Goal: Task Accomplishment & Management: Complete application form

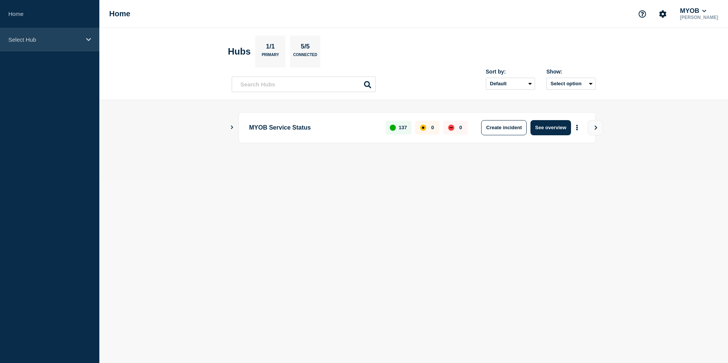
click at [50, 41] on p "Select Hub" at bounding box center [44, 39] width 73 height 6
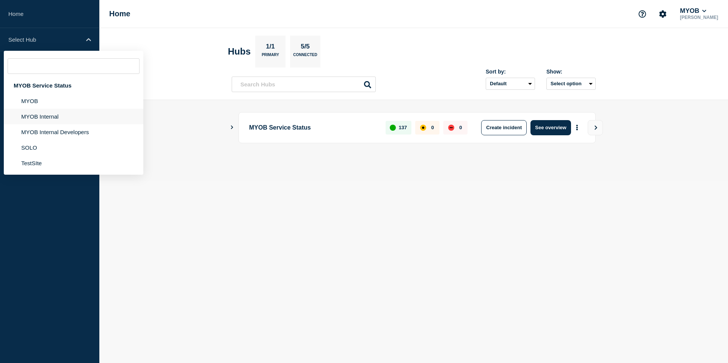
click at [48, 124] on li "MYOB Internal" at bounding box center [74, 117] width 140 height 16
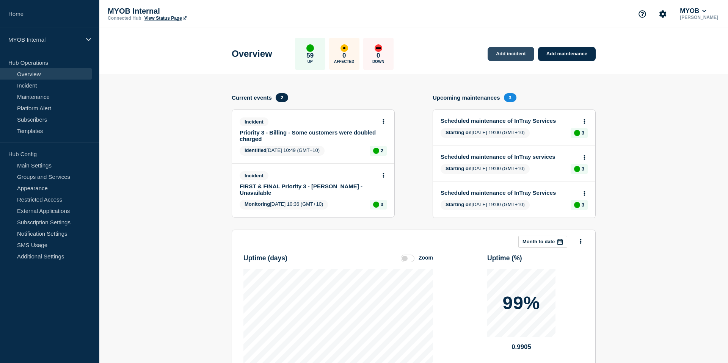
click at [503, 54] on link "Add incident" at bounding box center [511, 54] width 47 height 14
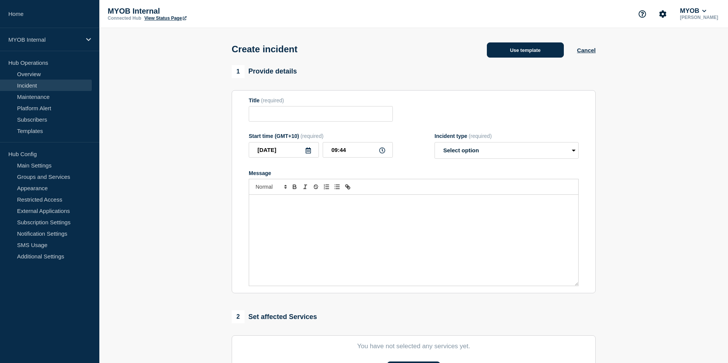
click at [523, 52] on button "Use template" at bounding box center [525, 49] width 77 height 15
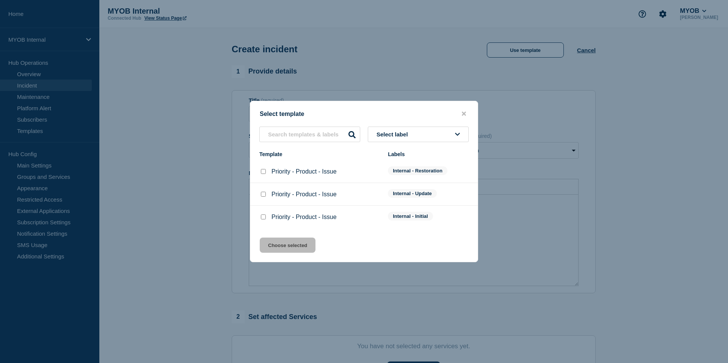
click at [266, 171] on div at bounding box center [263, 172] width 8 height 8
click at [264, 171] on input "Priority - Product - Issue checkbox" at bounding box center [263, 171] width 5 height 5
checkbox input "true"
click at [287, 246] on button "Choose selected" at bounding box center [288, 245] width 56 height 15
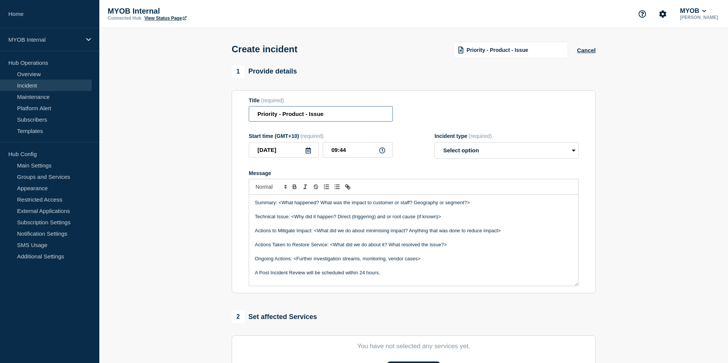
drag, startPoint x: 277, startPoint y: 119, endPoint x: 297, endPoint y: 126, distance: 21.4
click at [278, 119] on input "Priority - Product - Issue" at bounding box center [321, 114] width 144 height 16
click at [256, 119] on input "Priority 3 - Product - Issue" at bounding box center [321, 114] width 144 height 16
click at [286, 118] on input "First and final Priority 3 - Product - Issue" at bounding box center [321, 114] width 144 height 16
click at [334, 118] on input "First and Final Priority 3 - Product - Issue" at bounding box center [321, 114] width 144 height 16
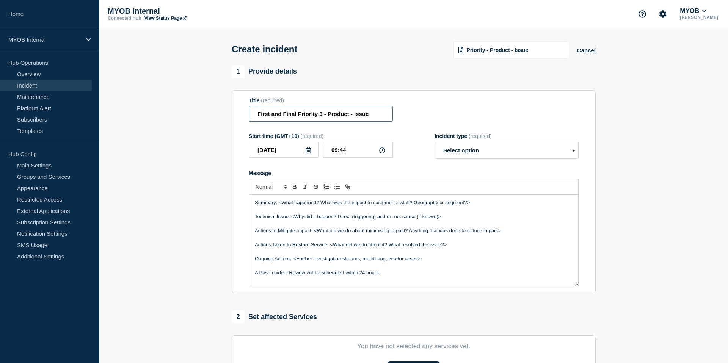
click at [334, 118] on input "First and Final Priority 3 - Product - Issue" at bounding box center [321, 114] width 144 height 16
click at [347, 118] on input "First and Final Priority 3 - Exo - Issue" at bounding box center [321, 114] width 144 height 16
click at [345, 117] on input "First and Final Priority 3 - Exo - Issue" at bounding box center [321, 114] width 144 height 16
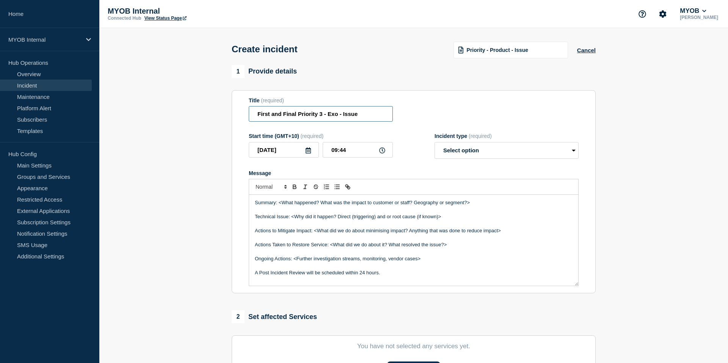
paste input ""conversion failed when converting date and/or time from Character string""
click at [344, 117] on input "First and Final Priority 3 - Exo - "conversion failed when converting date and/…" at bounding box center [321, 114] width 144 height 16
drag, startPoint x: 342, startPoint y: 118, endPoint x: 385, endPoint y: 112, distance: 44.0
click at [342, 118] on input "First and Final Priority 3 - Exo - "conversion failed when converting date and/…" at bounding box center [321, 114] width 144 height 16
click at [337, 118] on input "First and Final Priority 3 - Exo - Sles order"conversion failed when converting…" at bounding box center [321, 114] width 144 height 16
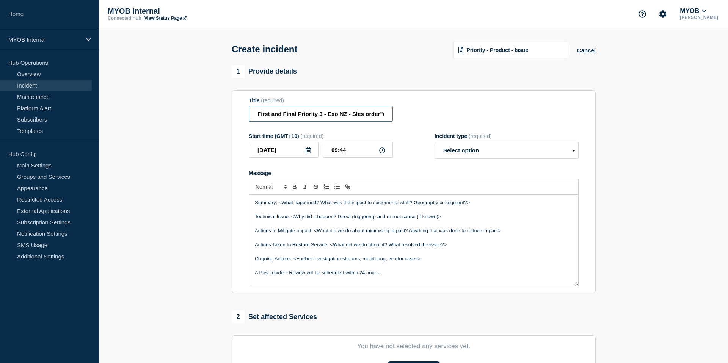
click at [357, 117] on input "First and Final Priority 3 - Exo NZ - Sles order"conversion failed when convert…" at bounding box center [321, 114] width 144 height 16
click at [361, 118] on input "First and Final Priority 3 - Exo NZ - Sles order"conversion failed when convert…" at bounding box center [321, 114] width 144 height 16
click at [381, 118] on input "First and Final Priority 3 - Exo NZ - Sales order"conversion failed when conver…" at bounding box center [321, 114] width 144 height 16
type input "First and Final Priority 3 - Exo NZ - Sales order "conversion failed when conve…"
click at [320, 214] on p "Message" at bounding box center [414, 210] width 318 height 7
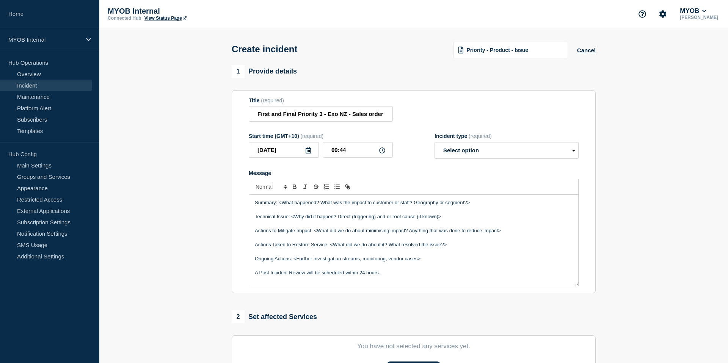
click at [318, 206] on p "Summary: <What happened? What was the impact to customer or staff? Geography or…" at bounding box center [414, 202] width 318 height 7
drag, startPoint x: 279, startPoint y: 210, endPoint x: 486, endPoint y: 209, distance: 207.4
click at [486, 206] on p "Summary: <What happened? What was the impact to customer or staff? Geography or…" at bounding box center [414, 202] width 318 height 7
click at [491, 158] on select "Select option Investigating Identified Monitoring" at bounding box center [507, 150] width 144 height 17
select select "monitoring"
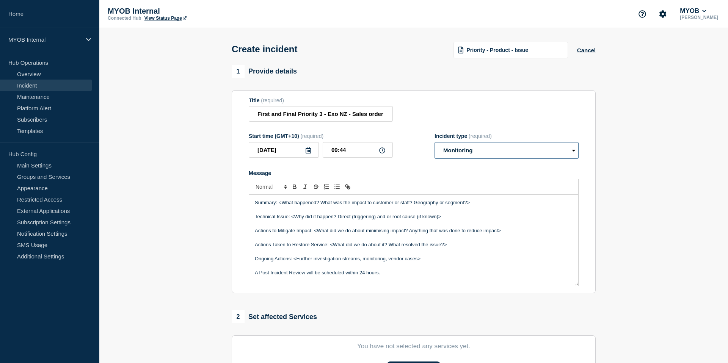
click at [435, 148] on select "Select option Investigating Identified Monitoring" at bounding box center [507, 150] width 144 height 17
click at [425, 214] on p "Message" at bounding box center [414, 210] width 318 height 7
drag, startPoint x: 487, startPoint y: 212, endPoint x: 279, endPoint y: 209, distance: 207.8
click at [279, 206] on p "Summary: <What happened? What was the impact to customer or staff? Geography or…" at bounding box center [414, 202] width 318 height 7
click at [353, 206] on p "Summary: NZ Exo customers on the latest" at bounding box center [414, 202] width 318 height 7
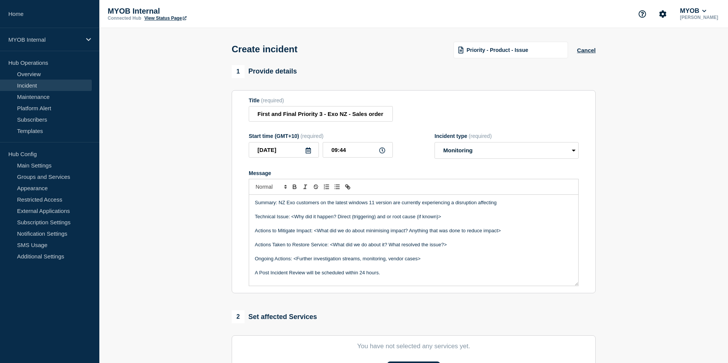
click at [351, 206] on p "Summary: NZ Exo customers on the latest windows 11 version are currently experi…" at bounding box center [414, 202] width 318 height 7
click at [405, 214] on p "Message" at bounding box center [414, 210] width 318 height 7
click at [508, 205] on div "Summary: NZ Exo customers on the latest windows 11 version are currently experi…" at bounding box center [413, 240] width 329 height 91
click at [503, 206] on p "Summary: NZ Exo customers on the latest windows 11 version are currently experi…" at bounding box center [414, 202] width 318 height 7
click at [497, 206] on p "Summary: NZ Exo customers on the latest windows 11 version are currently experi…" at bounding box center [414, 202] width 318 height 7
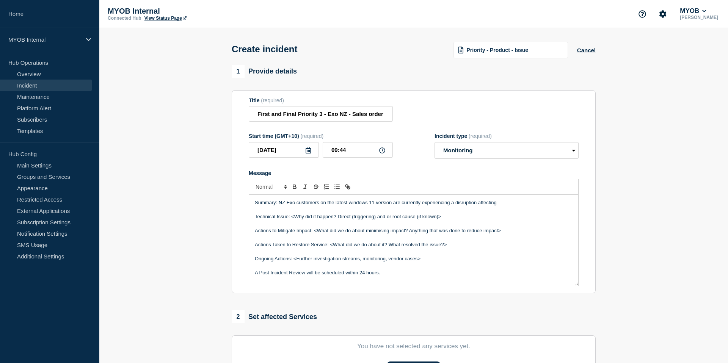
drag, startPoint x: 508, startPoint y: 213, endPoint x: 410, endPoint y: 206, distance: 98.5
click at [410, 206] on div "Summary: NZ Exo customers on the latest windows 11 version are currently experi…" at bounding box center [413, 240] width 329 height 91
drag, startPoint x: 392, startPoint y: 209, endPoint x: 504, endPoint y: 215, distance: 111.3
click at [504, 215] on div "Summary: NZ Exo customers on the latest windows 11 version are currently experi…" at bounding box center [413, 240] width 329 height 91
click at [333, 214] on p "Summary: NZ Exo customers on the latest windows 11 version my be experiencing a…" at bounding box center [414, 206] width 318 height 14
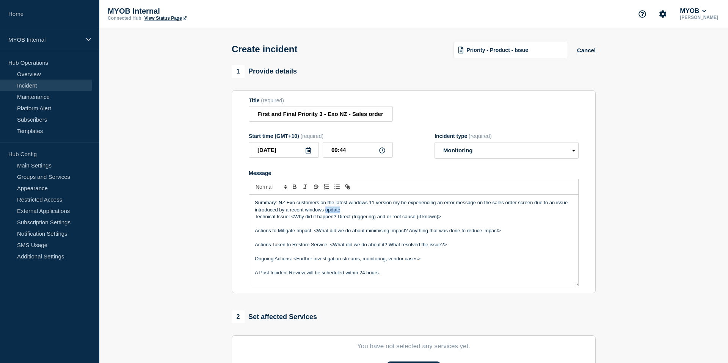
click at [333, 214] on p "Summary: NZ Exo customers on the latest windows 11 version my be experiencing a…" at bounding box center [414, 206] width 318 height 14
click at [387, 214] on p "Summary: NZ Exo customers on the latest windows 11 version my be experiencing a…" at bounding box center [414, 206] width 318 height 14
click at [400, 214] on p "Summary: NZ Exo customers on the latest windows 11 version my be experiencing a…" at bounding box center [414, 206] width 318 height 14
click at [445, 214] on p "Summary: NZ Exo customers on the latest windows 11 version my be experiencing a…" at bounding box center [414, 206] width 318 height 14
click at [341, 214] on p "Summary: NZ Exo customers on the latest windows 11 version my be experiencing a…" at bounding box center [414, 206] width 318 height 14
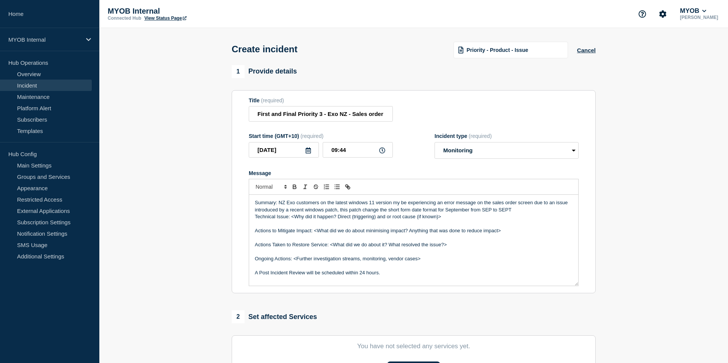
click at [337, 214] on p "Summary: NZ Exo customers on the latest windows 11 version my be experiencing a…" at bounding box center [414, 206] width 318 height 14
click at [519, 214] on p "Summary: NZ Exo customers on the latest windows 11 version my be experiencing a…" at bounding box center [414, 206] width 318 height 14
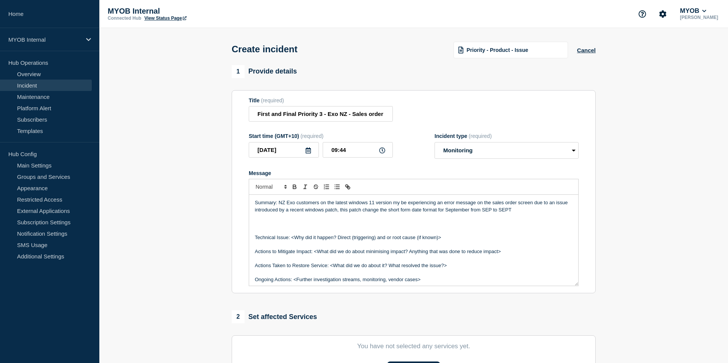
click at [522, 214] on p "Summary: NZ Exo customers on the latest windows 11 version my be experiencing a…" at bounding box center [414, 206] width 318 height 14
click at [341, 220] on p "Message" at bounding box center [414, 217] width 318 height 7
click at [339, 214] on p "Summary: NZ Exo customers on the latest windows 11 version my be experiencing a…" at bounding box center [414, 206] width 318 height 14
click at [340, 214] on p "Summary: NZ Exo customers on the latest windows 11 version my be experiencing a…" at bounding box center [414, 206] width 318 height 14
click at [523, 214] on p "Summary: NZ Exo customers on the latest windows 11 version my be experiencing a…" at bounding box center [414, 206] width 318 height 14
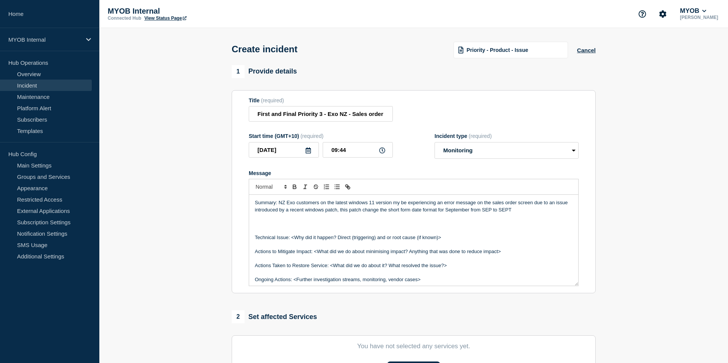
click at [330, 234] on p "Message" at bounding box center [414, 231] width 318 height 7
drag, startPoint x: 285, startPoint y: 209, endPoint x: 279, endPoint y: 209, distance: 6.1
click at [279, 209] on p "Summary: NZ Exo customers on the latest windows 11 version my be experiencing a…" at bounding box center [414, 206] width 318 height 14
drag, startPoint x: 399, startPoint y: 218, endPoint x: 420, endPoint y: 227, distance: 23.5
click at [399, 214] on p "Summary: New Zealand Exo customers on the latest windows 11 version my be exper…" at bounding box center [414, 206] width 318 height 14
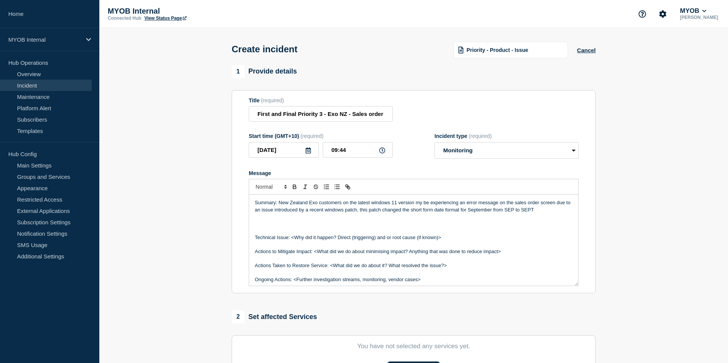
click at [535, 214] on p "Summary: New Zealand Exo customers on the latest windows 11 version my be exper…" at bounding box center [414, 206] width 318 height 14
click at [545, 214] on p "Summary: New Zealand Exo customers on the latest windows 11 version my be exper…" at bounding box center [414, 206] width 318 height 14
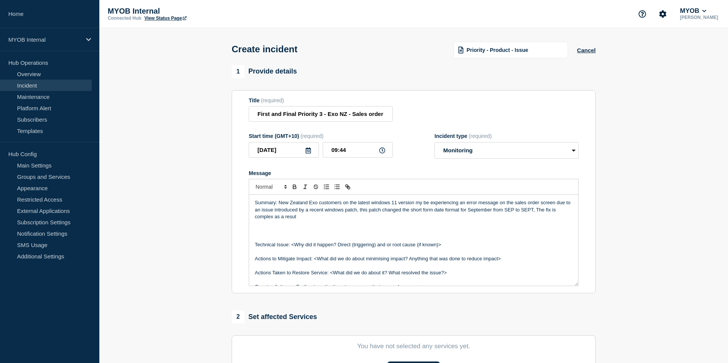
click at [292, 220] on p "Summary: New Zealand Exo customers on the latest windows 11 version my be exper…" at bounding box center [414, 209] width 318 height 21
drag, startPoint x: 302, startPoint y: 225, endPoint x: 275, endPoint y: 224, distance: 27.3
click at [275, 220] on p "Summary: New Zealand Exo customers on the latest windows 11 version my be exper…" at bounding box center [414, 209] width 318 height 21
drag, startPoint x: 354, startPoint y: 223, endPoint x: 274, endPoint y: 225, distance: 80.0
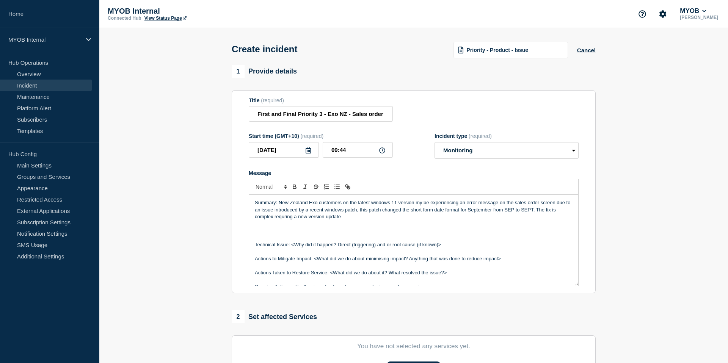
click at [274, 220] on p "Summary: New Zealand Exo customers on the latest windows 11 version my be exper…" at bounding box center [414, 209] width 318 height 21
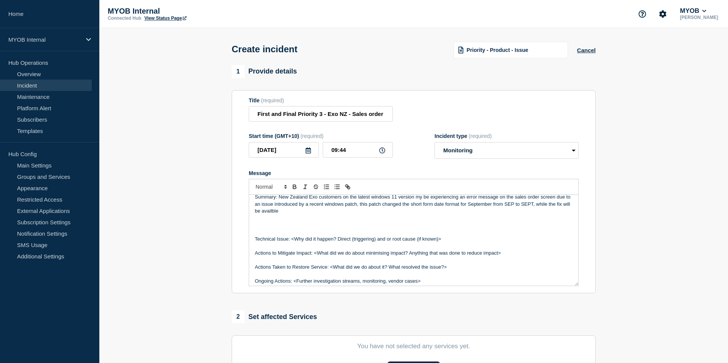
scroll to position [8, 0]
drag, startPoint x: 292, startPoint y: 214, endPoint x: 537, endPoint y: 208, distance: 245.0
click at [537, 208] on p "Summary: New Zealand Exo customers on the latest windows 11 version my be exper…" at bounding box center [414, 202] width 318 height 21
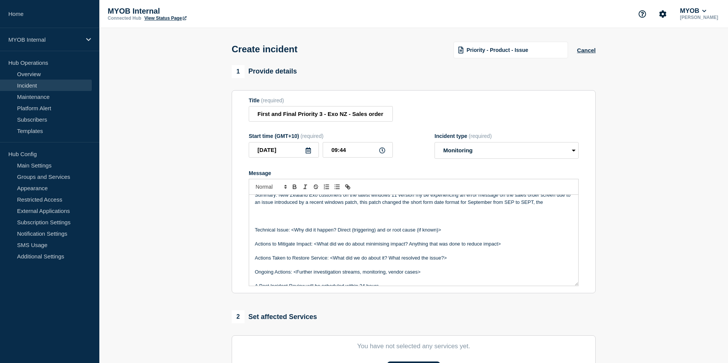
scroll to position [0, 0]
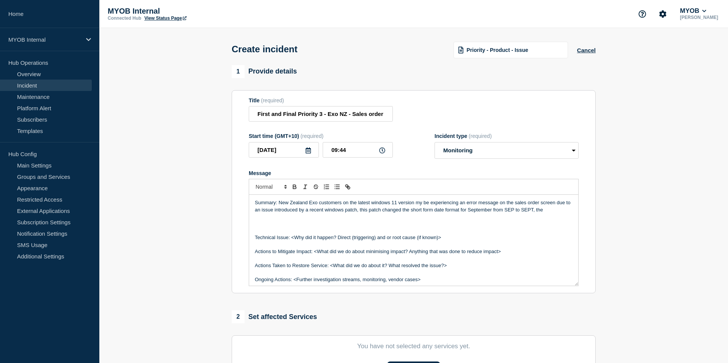
click at [419, 209] on p "Summary: New Zealand Exo customers on the latest windows 11 version my be exper…" at bounding box center [414, 206] width 318 height 14
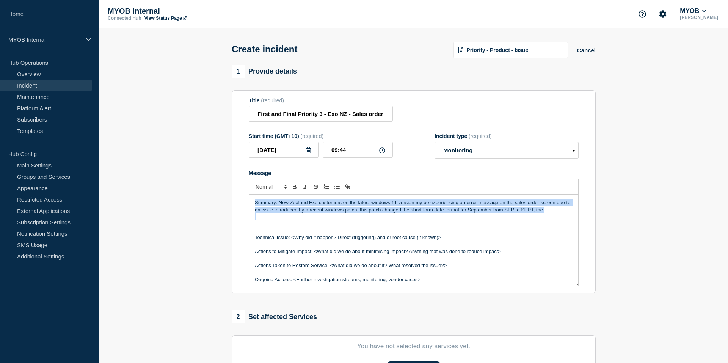
click at [419, 209] on p "Summary: New Zealand Exo customers on the latest windows 11 version my be exper…" at bounding box center [414, 206] width 318 height 14
click at [419, 212] on p "Summary: New Zealand Exo customers on the latest windows 11 version my be exper…" at bounding box center [414, 206] width 318 height 14
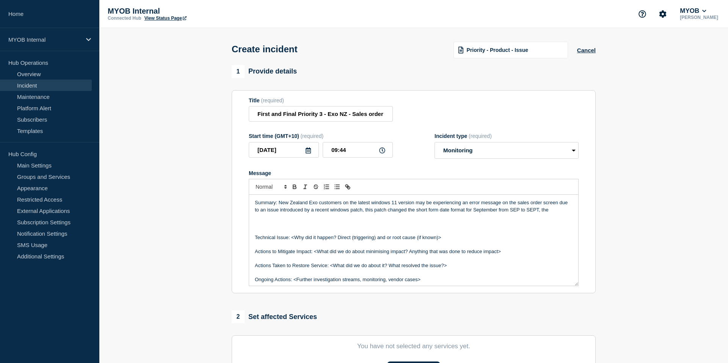
click at [462, 220] on p "Message" at bounding box center [414, 217] width 318 height 7
click at [553, 214] on p "Summary: New Zealand Exo customers on the latest windows 11 version may be expe…" at bounding box center [414, 206] width 318 height 14
click at [547, 214] on p "Summary: New Zealand Exo customers on the latest windows 11 version may be expe…" at bounding box center [414, 206] width 318 height 14
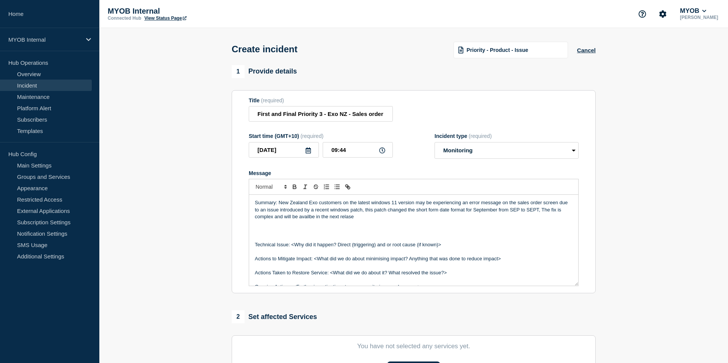
click at [308, 220] on p "Summary: New Zealand Exo customers on the latest windows 11 version may be expe…" at bounding box center [414, 209] width 318 height 21
click at [308, 219] on p "Summary: New Zealand Exo customers on the latest windows 11 version may be expe…" at bounding box center [414, 209] width 318 height 21
click at [308, 220] on p "Summary: New Zealand Exo customers on the latest windows 11 version may be expe…" at bounding box center [414, 209] width 318 height 21
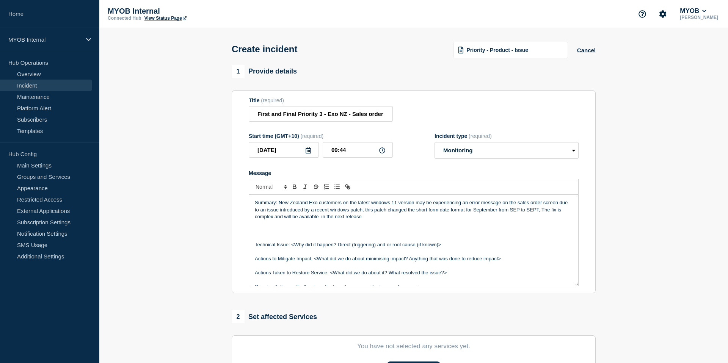
click at [321, 220] on p "Summary: New Zealand Exo customers on the latest windows 11 version may be expe…" at bounding box center [414, 209] width 318 height 21
click at [372, 220] on p "Summary: New Zealand Exo customers on the latest windows 11 version may be expe…" at bounding box center [414, 209] width 318 height 21
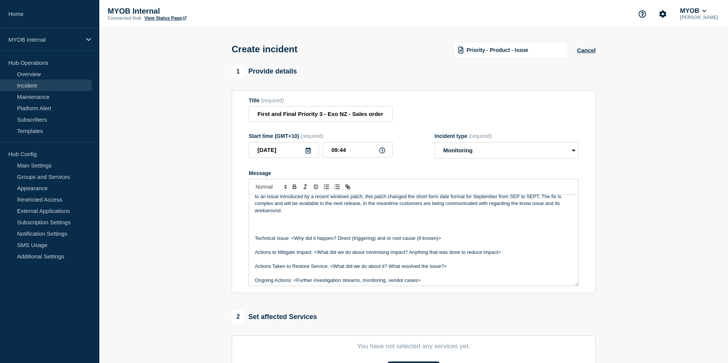
scroll to position [14, 0]
drag, startPoint x: 447, startPoint y: 245, endPoint x: 291, endPoint y: 246, distance: 155.5
click at [291, 242] on p "Technical Issue: <Why did it happen? Direct (triggering) and or root cause (if …" at bounding box center [414, 238] width 318 height 7
click at [280, 214] on p "Summary: New Zealand Exo customers on the latest windows 11 version may be expe…" at bounding box center [414, 200] width 318 height 28
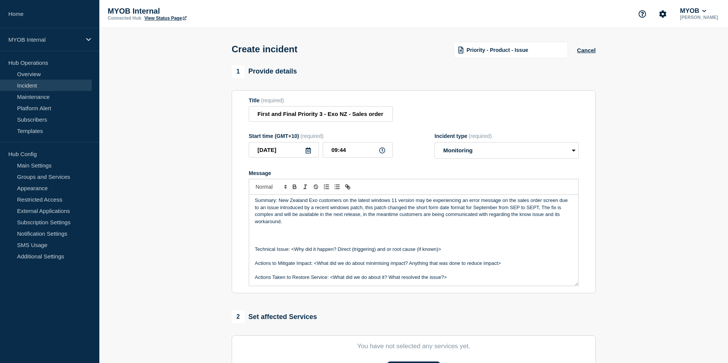
scroll to position [3, 0]
click at [295, 225] on p "Summary: New Zealand Exo customers on the latest windows 11 version may be expe…" at bounding box center [414, 211] width 318 height 28
click at [261, 246] on p "Message" at bounding box center [414, 242] width 318 height 7
click at [260, 239] on p "Message" at bounding box center [414, 235] width 318 height 7
drag, startPoint x: 288, startPoint y: 243, endPoint x: 248, endPoint y: 242, distance: 40.2
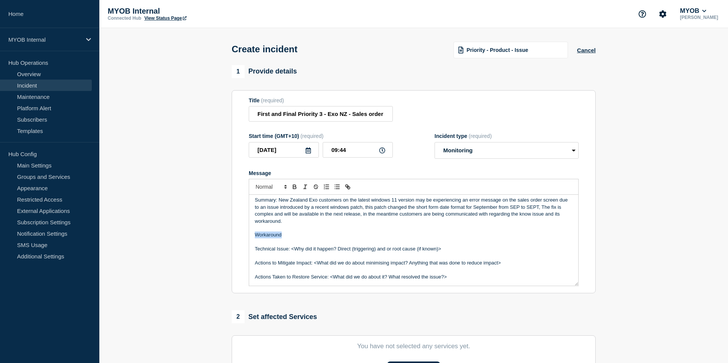
click at [248, 242] on section "Title (required) First and Final Priority 3 - Exo NZ - Sales order "conversion …" at bounding box center [414, 192] width 364 height 204
click at [267, 239] on p "Message" at bounding box center [414, 235] width 318 height 7
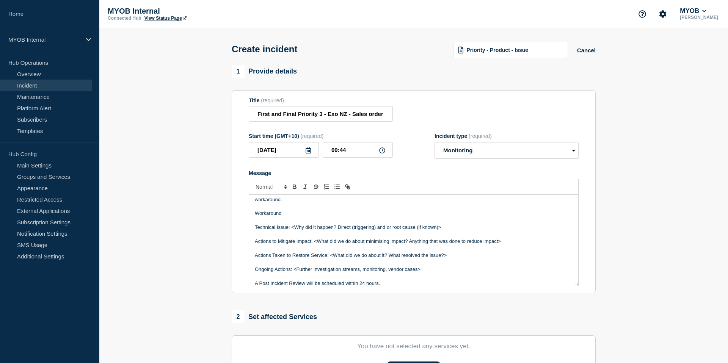
scroll to position [28, 0]
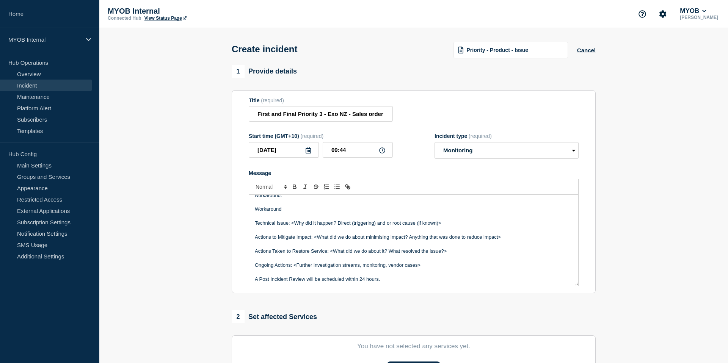
drag, startPoint x: 457, startPoint y: 257, endPoint x: 246, endPoint y: 256, distance: 211.2
click at [246, 256] on section "Title (required) First and Final Priority 3 - Exo NZ - Sales order "conversion …" at bounding box center [414, 192] width 364 height 204
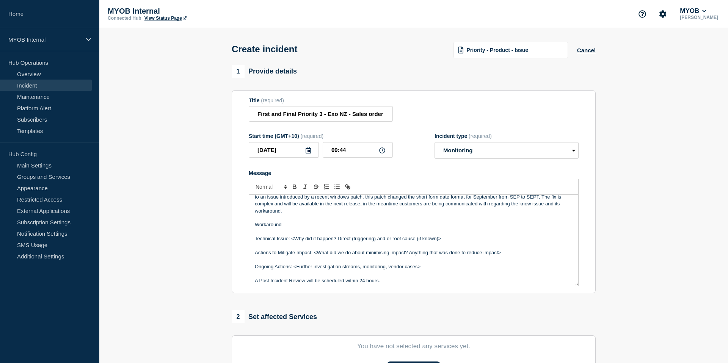
scroll to position [10, 0]
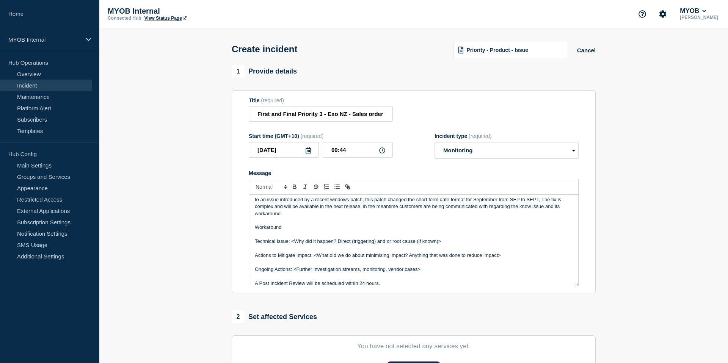
click at [286, 231] on p "Workaround" at bounding box center [414, 227] width 318 height 7
click at [311, 231] on p "Workaround: Updating" at bounding box center [414, 227] width 318 height 7
drag, startPoint x: 305, startPoint y: 235, endPoint x: 338, endPoint y: 243, distance: 34.5
click at [305, 231] on p "Workaround: Updating regional language from English([GEOGRAPHIC_DATA]) to Engli…" at bounding box center [414, 227] width 318 height 7
click at [485, 231] on p "Workaround: Updating windows regional language from English([GEOGRAPHIC_DATA]) …" at bounding box center [414, 227] width 318 height 7
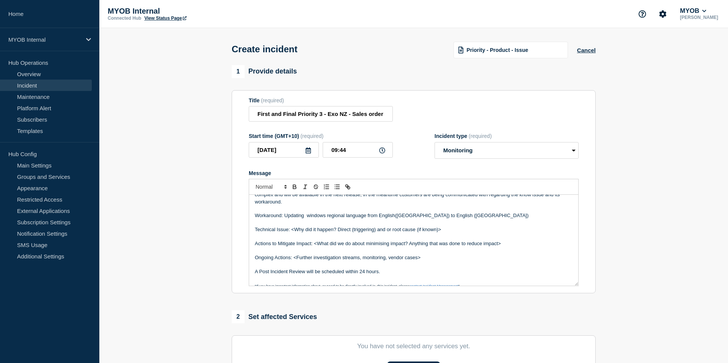
scroll to position [25, 0]
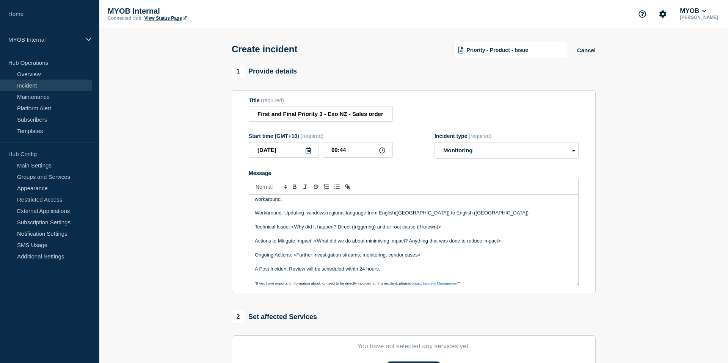
drag, startPoint x: 502, startPoint y: 249, endPoint x: 314, endPoint y: 248, distance: 187.7
click at [314, 245] on p "Actions to Mitigate Impact: <What did we do about minimising impact? Anything t…" at bounding box center [414, 241] width 318 height 7
click at [323, 217] on p "Workaround: Updating windows regional language from English([GEOGRAPHIC_DATA]) …" at bounding box center [414, 213] width 318 height 7
drag, startPoint x: 314, startPoint y: 248, endPoint x: 504, endPoint y: 248, distance: 190.4
click at [504, 245] on p "Actions to Mitigate Impact: <What did we do about minimising impact? Anything t…" at bounding box center [414, 241] width 318 height 7
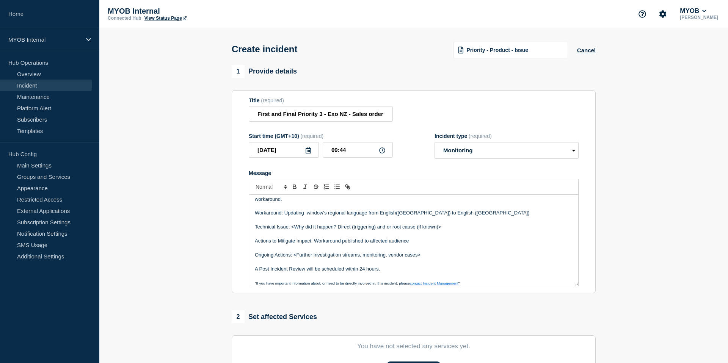
drag, startPoint x: 454, startPoint y: 234, endPoint x: 292, endPoint y: 234, distance: 162.3
click at [292, 231] on p "Technical Issue: <Why did it happen? Direct (triggering) and or root cause (if …" at bounding box center [414, 227] width 318 height 7
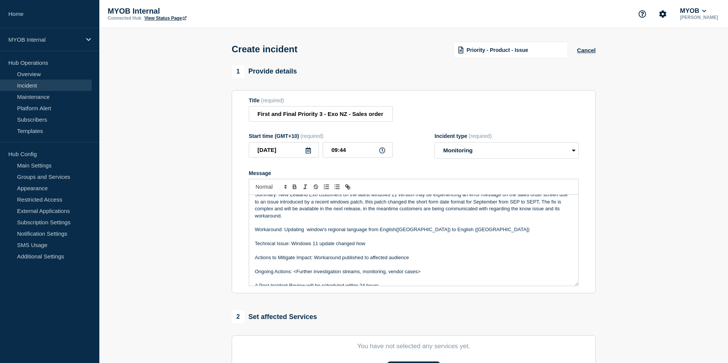
scroll to position [13, 0]
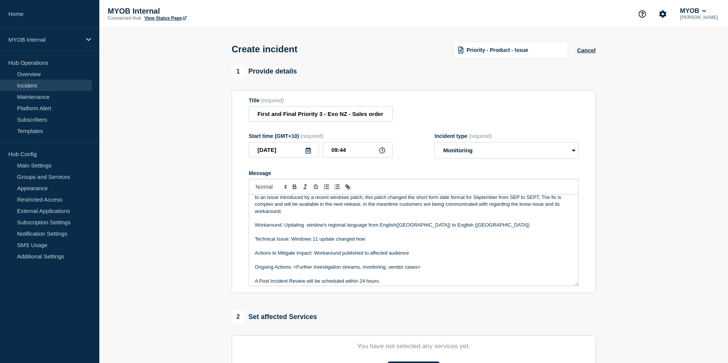
click at [364, 243] on p "Technical Issue: Windows 11 update changed how" at bounding box center [414, 239] width 318 height 7
click at [369, 243] on p "Technical Issue: Windows 11 update changed how" at bounding box center [414, 239] width 318 height 7
click at [362, 243] on p "Technical Issue: Windows 11 update changed the format of September to" at bounding box center [414, 239] width 318 height 7
click at [442, 243] on p "Technical Issue: Windows 11 update changed the short form format of September to" at bounding box center [414, 239] width 318 height 7
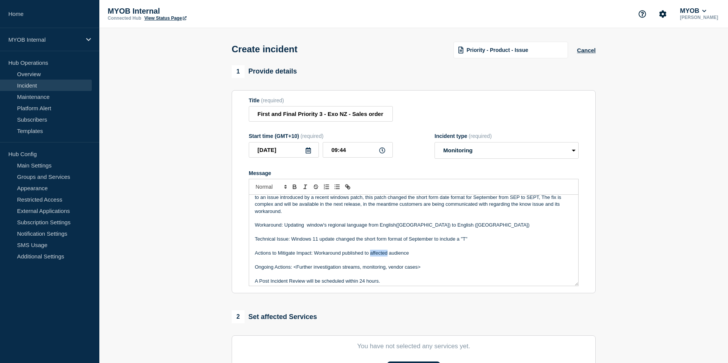
click at [377, 257] on p "Actions to Mitigate Impact: Workaround published to affected audience" at bounding box center [414, 253] width 318 height 7
copy p "affected"
click at [378, 257] on p "Actions to Mitigate Impact: Workaround published to affected audience" at bounding box center [414, 253] width 318 height 7
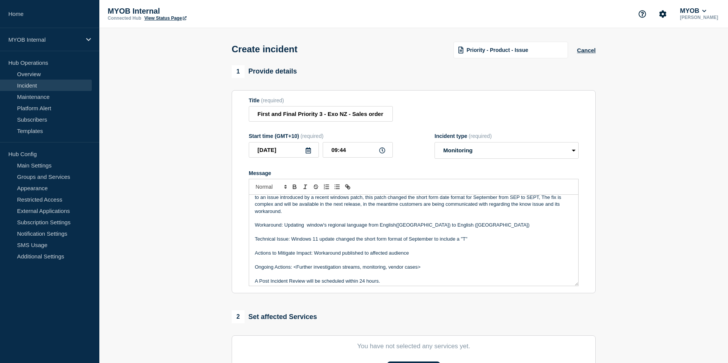
click at [362, 257] on p "Actions to Mitigate Impact: Workaround published to affected audience" at bounding box center [414, 253] width 318 height 7
click at [367, 264] on p "Message" at bounding box center [414, 260] width 318 height 7
click at [369, 257] on p "Actions to Mitigate Impact: Workaround published to affected audience" at bounding box center [414, 253] width 318 height 7
click at [364, 257] on p "Actions to Mitigate Impact: Workaround published to affected audience" at bounding box center [414, 253] width 318 height 7
drag, startPoint x: 365, startPoint y: 261, endPoint x: 386, endPoint y: 261, distance: 20.9
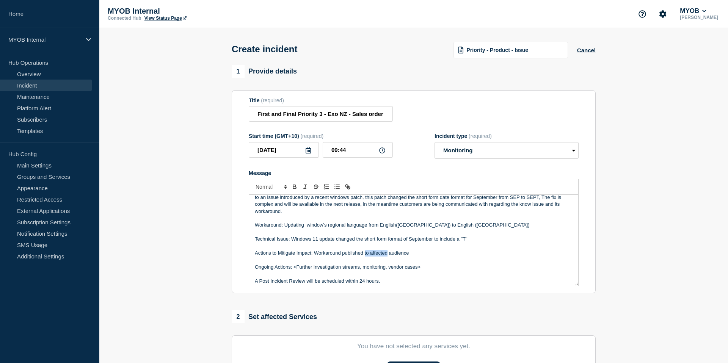
click at [386, 257] on p "Actions to Mitigate Impact: Workaround published to affected audience" at bounding box center [414, 253] width 318 height 7
click at [375, 257] on p "Actions to Mitigate Impact: Workaround published to affected audience" at bounding box center [414, 253] width 318 height 7
click at [367, 257] on p "Actions to Mitigate Impact: Workaround published to affected audience" at bounding box center [414, 253] width 318 height 7
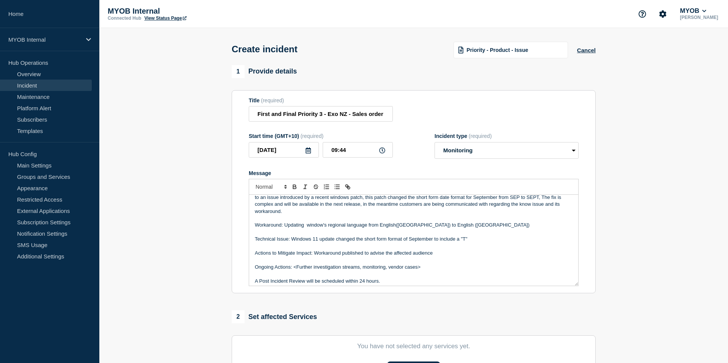
click at [435, 257] on p "Actions to Mitigate Impact: Workaround published to advise the affected audience" at bounding box center [414, 253] width 318 height 7
drag, startPoint x: 423, startPoint y: 275, endPoint x: 295, endPoint y: 276, distance: 127.8
click at [295, 271] on p "Ongoing Actions: <Further investigation streams, monitoring, vendor cases>" at bounding box center [414, 267] width 318 height 7
click at [293, 278] on li "Permanaiment fix" at bounding box center [417, 274] width 311 height 7
click at [312, 278] on li "Permanaiment fix" at bounding box center [417, 274] width 311 height 7
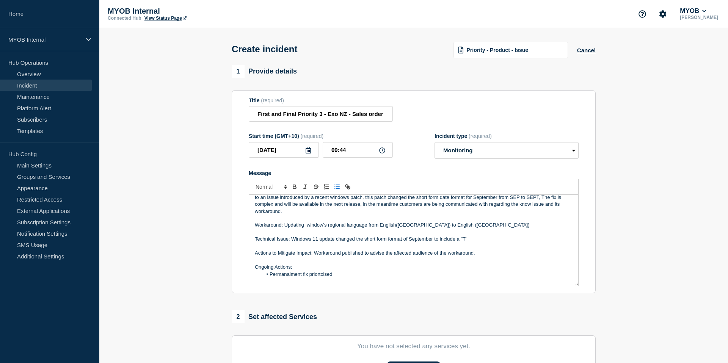
click at [282, 278] on li "Permanaiment fix priortoised" at bounding box center [417, 274] width 311 height 7
copy li "Permanaiment"
click at [284, 285] on p "Message" at bounding box center [414, 281] width 318 height 7
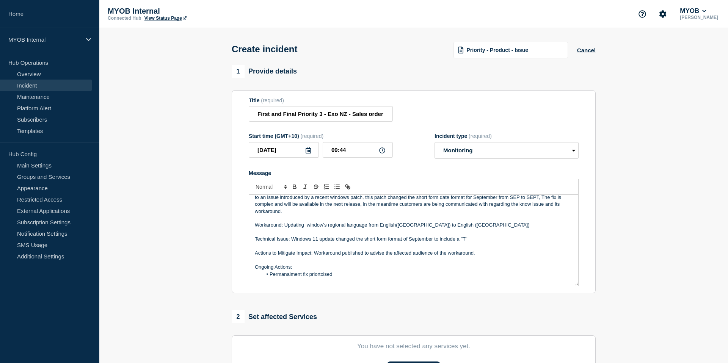
click at [286, 278] on li "Permanaiment fix priortoised" at bounding box center [417, 274] width 311 height 7
click at [316, 278] on li "Permanent fix priortoised" at bounding box center [417, 274] width 311 height 7
click at [334, 278] on li "Permanent fix priortoised" at bounding box center [417, 274] width 311 height 7
click at [376, 278] on li "Permanent fix prioritised for the next release." at bounding box center [417, 274] width 311 height 7
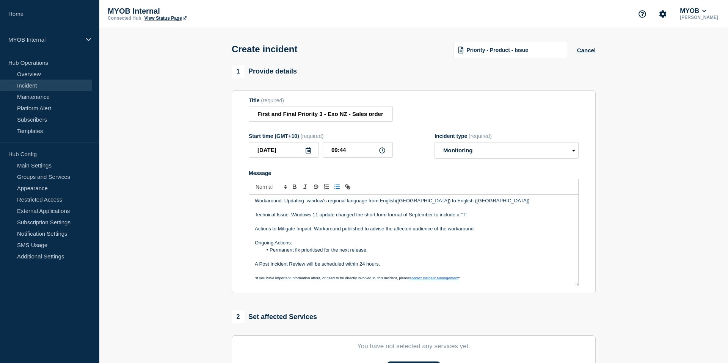
scroll to position [18, 0]
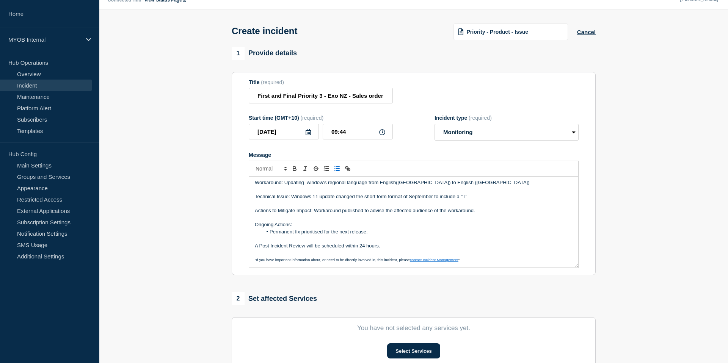
drag, startPoint x: 388, startPoint y: 253, endPoint x: 228, endPoint y: 253, distance: 160.8
click at [228, 253] on div "1 Provide details Title (required) First and Final Priority 3 - Exo NZ - Sales …" at bounding box center [414, 264] width 373 height 434
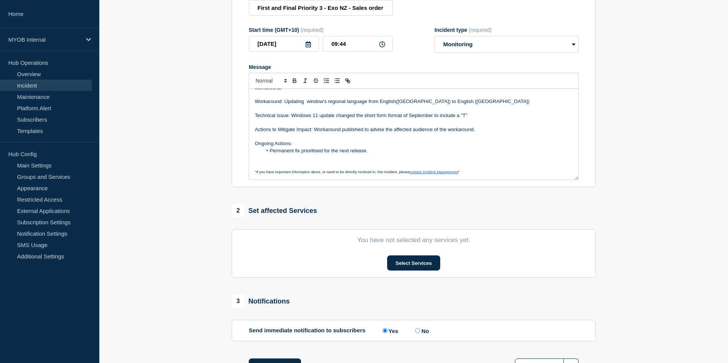
scroll to position [113, 0]
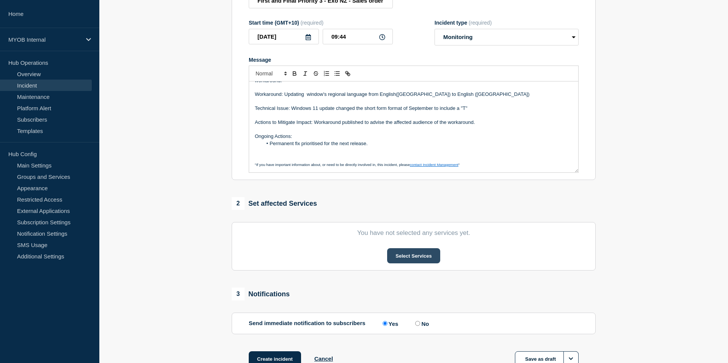
click at [413, 264] on button "Select Services" at bounding box center [413, 255] width 53 height 15
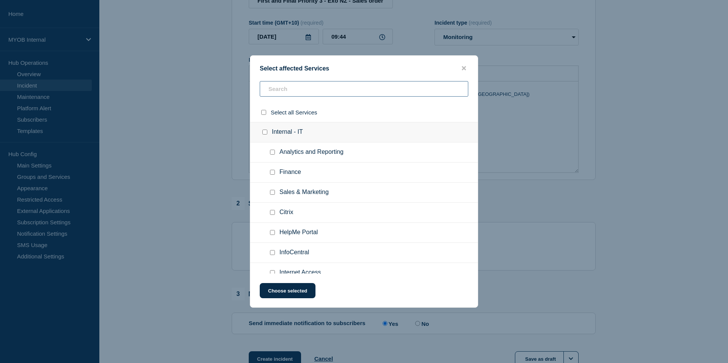
click at [289, 88] on input "text" at bounding box center [364, 89] width 209 height 16
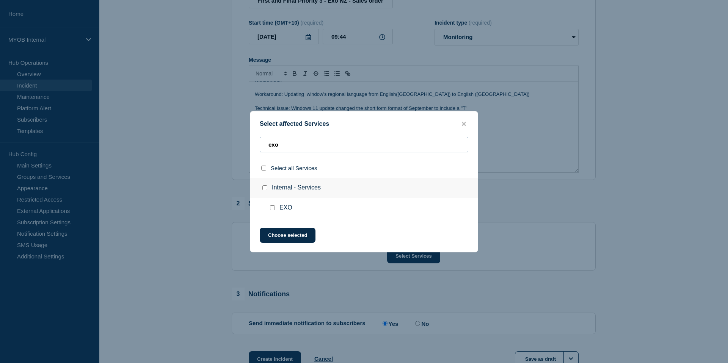
type input "exo"
click at [274, 210] on input "EXO checkbox" at bounding box center [272, 208] width 5 height 5
checkbox input "true"
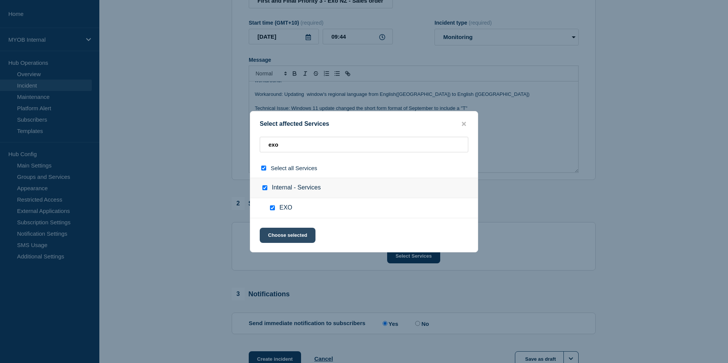
click at [307, 237] on button "Choose selected" at bounding box center [288, 235] width 56 height 15
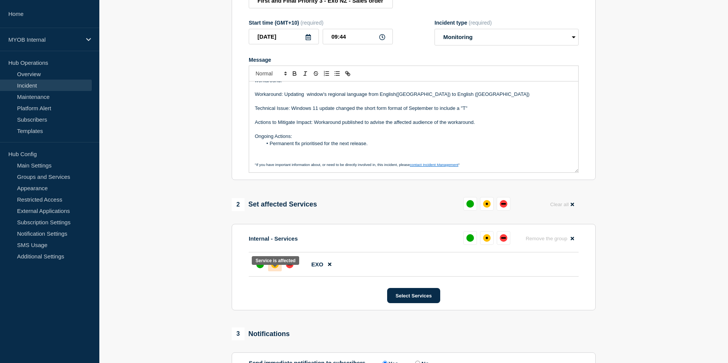
click at [272, 268] on div "affected" at bounding box center [275, 265] width 8 height 8
click at [258, 268] on div "up" at bounding box center [260, 265] width 8 height 8
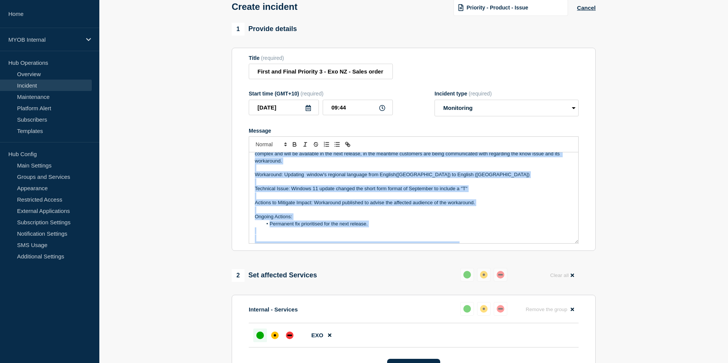
scroll to position [30, 0]
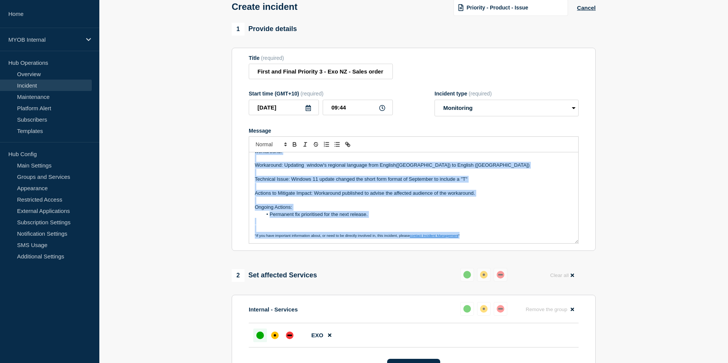
drag, startPoint x: 255, startPoint y: 168, endPoint x: 477, endPoint y: 246, distance: 235.9
click at [477, 243] on div "Summary: New Zealand Exo customers on the latest windows 11 version may be expe…" at bounding box center [413, 197] width 329 height 91
copy div "Summary: New Zealand Exo customers on the latest windows 11 version may be expe…"
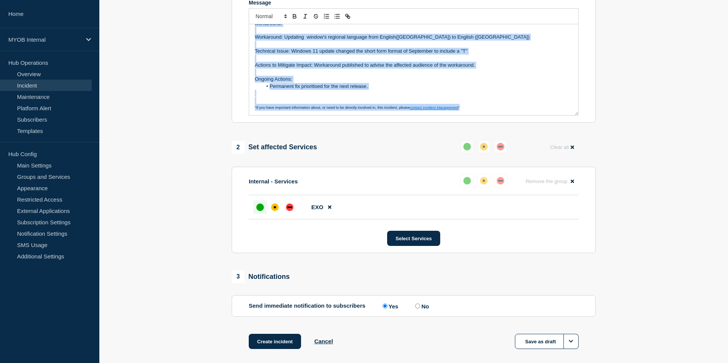
scroll to position [218, 0]
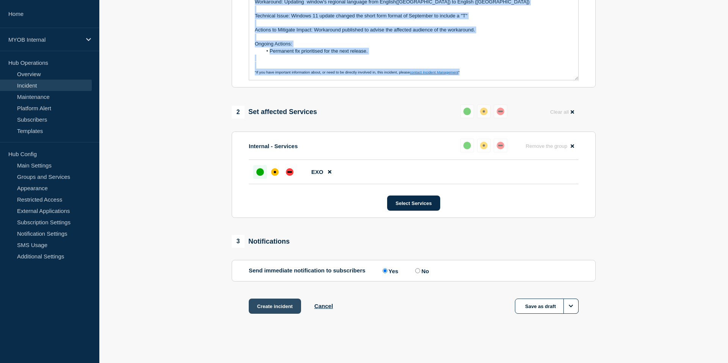
click at [275, 308] on button "Create incident" at bounding box center [275, 306] width 52 height 15
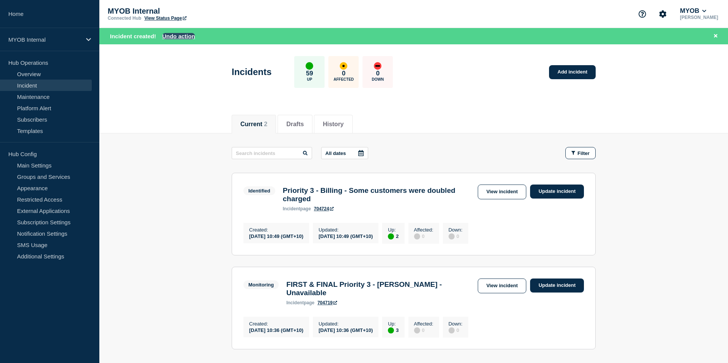
click at [181, 38] on button "Undo action" at bounding box center [178, 36] width 33 height 6
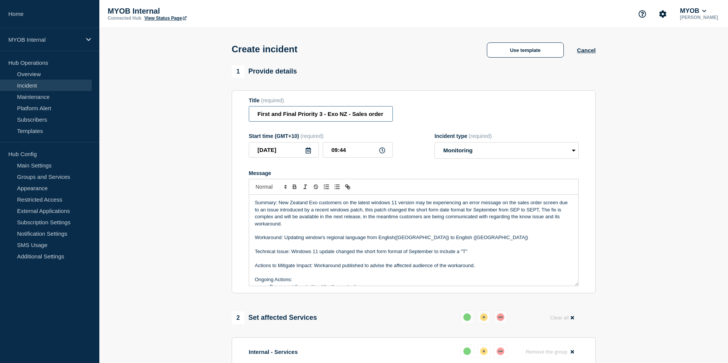
drag, startPoint x: 332, startPoint y: 117, endPoint x: 369, endPoint y: 117, distance: 36.4
click at [369, 117] on input "First and Final Priority 3 - Exo NZ - Sales order "conversion failed when conve…" at bounding box center [321, 114] width 144 height 16
type input "First and Final Priority 3 - Exo NZ - Sales order "conversion failed when conve…"
click at [371, 119] on input "First and Final Priority 3 - Exo NZ - Sales order "conversion failed when conve…" at bounding box center [321, 114] width 144 height 16
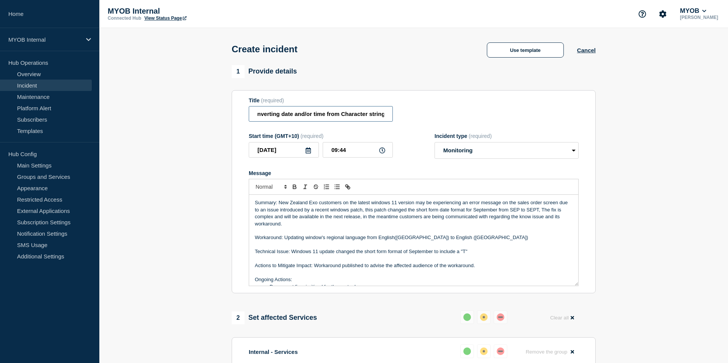
drag, startPoint x: 366, startPoint y: 116, endPoint x: 407, endPoint y: 121, distance: 42.1
click at [407, 121] on div "Title (required) First and Final Priority 3 - Exo NZ - Sales order "conversion …" at bounding box center [414, 109] width 330 height 25
click at [422, 117] on div "Title (required) First and Final Priority 3 - Exo NZ - Sales order "conversion …" at bounding box center [414, 109] width 330 height 25
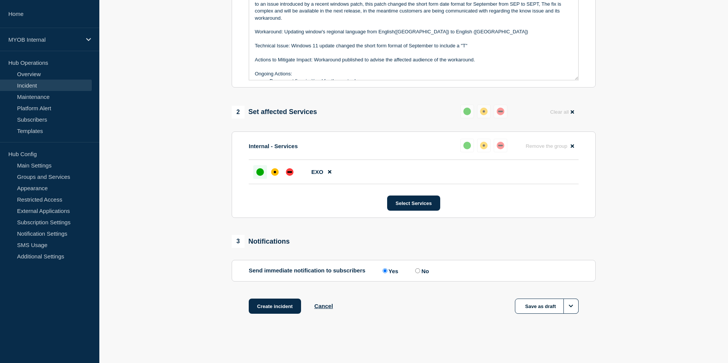
scroll to position [218, 0]
click at [265, 305] on button "Create incident" at bounding box center [275, 306] width 52 height 15
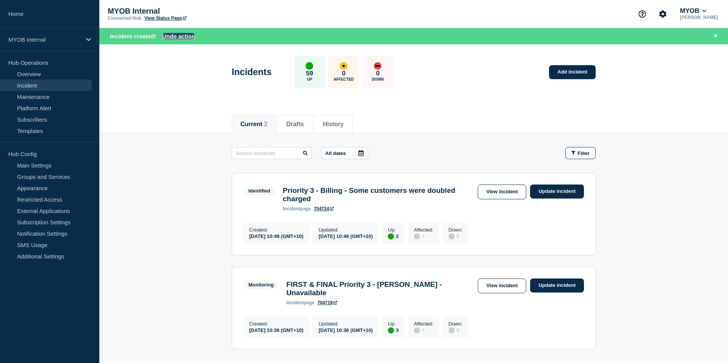
click at [180, 34] on button "Undo action" at bounding box center [178, 36] width 33 height 6
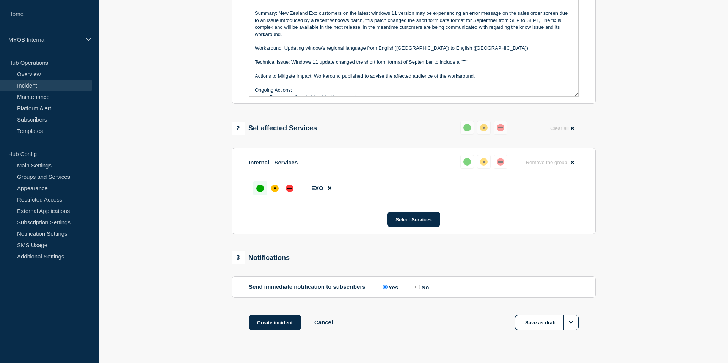
scroll to position [218, 0]
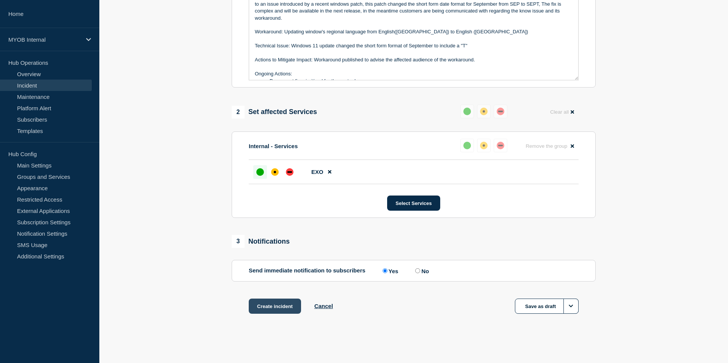
click at [268, 308] on button "Create incident" at bounding box center [275, 306] width 52 height 15
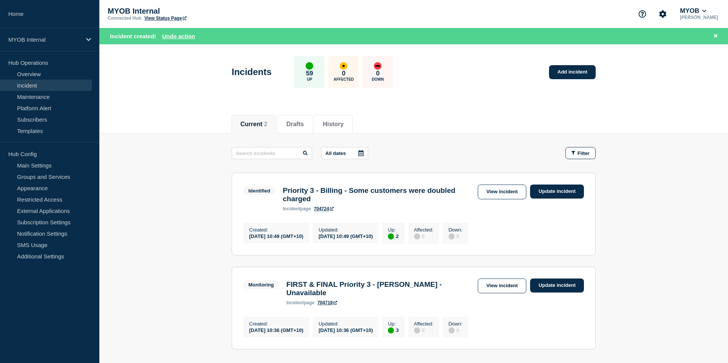
click at [479, 116] on div "Current 2 Drafts History" at bounding box center [414, 120] width 364 height 26
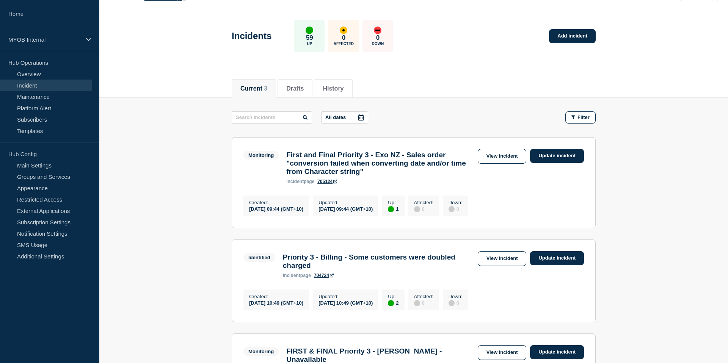
scroll to position [24, 0]
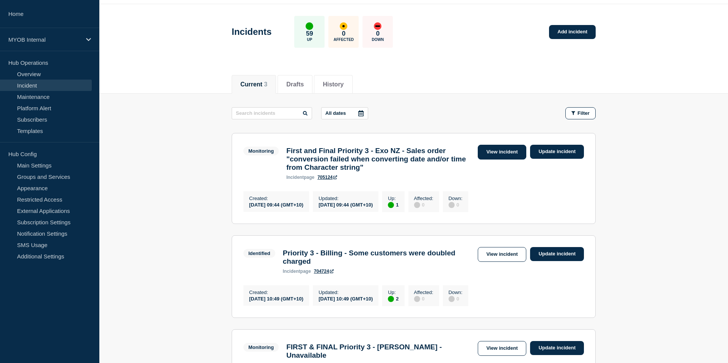
click at [488, 155] on link "View incident" at bounding box center [502, 152] width 49 height 15
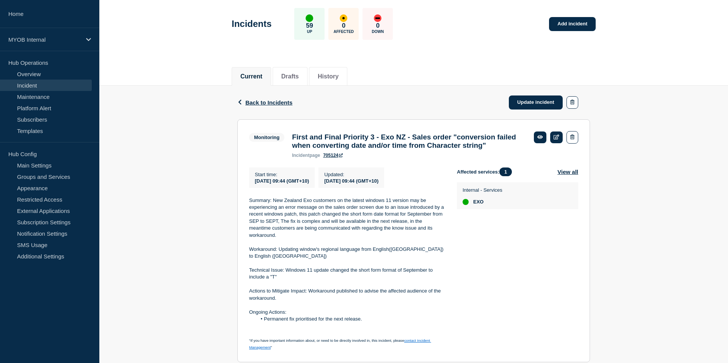
scroll to position [33, 0]
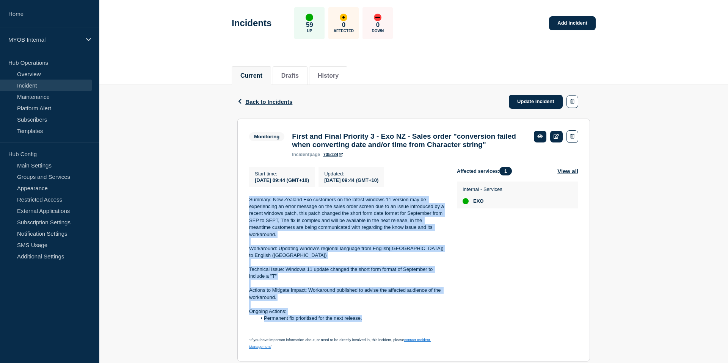
drag, startPoint x: 247, startPoint y: 206, endPoint x: 368, endPoint y: 327, distance: 170.5
click at [368, 327] on section "Monitoring First and Final Priority 3 - Exo NZ - Sales order "conversion failed…" at bounding box center [413, 240] width 353 height 243
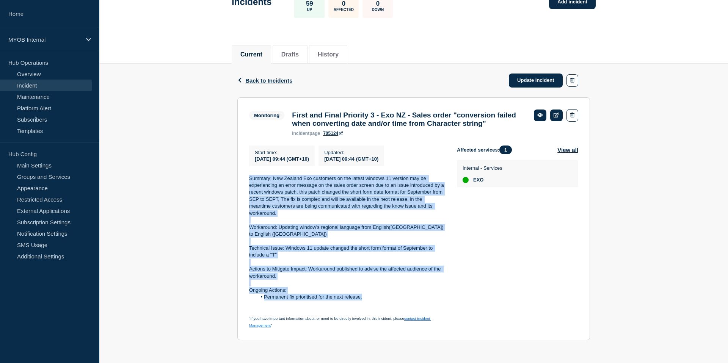
scroll to position [61, 0]
drag, startPoint x: 284, startPoint y: 324, endPoint x: 246, endPoint y: 177, distance: 151.9
click at [246, 177] on section "Monitoring First and Final Priority 3 - Exo NZ - Sales order "conversion failed…" at bounding box center [413, 218] width 353 height 243
copy div "Summary: New Zealand Exo customers on the latest windows 11 version may be expe…"
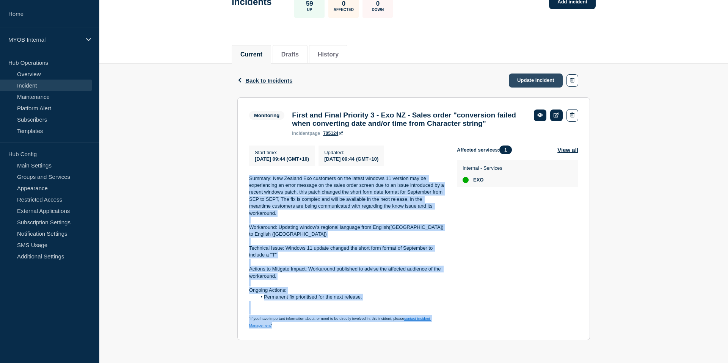
click at [537, 74] on link "Update incident" at bounding box center [536, 81] width 54 height 14
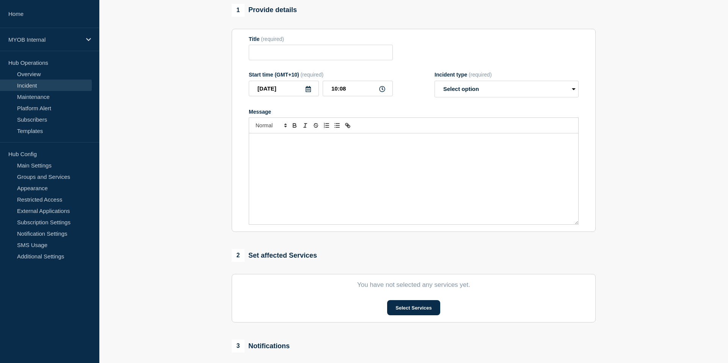
type input "First and Final Priority 3 - Exo NZ - Sales order "conversion failed when conve…"
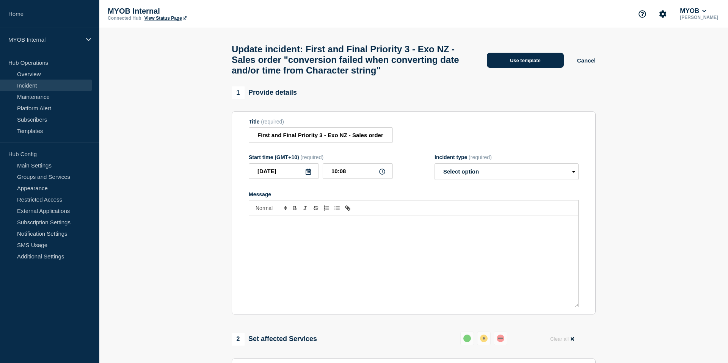
click at [527, 66] on button "Use template" at bounding box center [525, 60] width 77 height 15
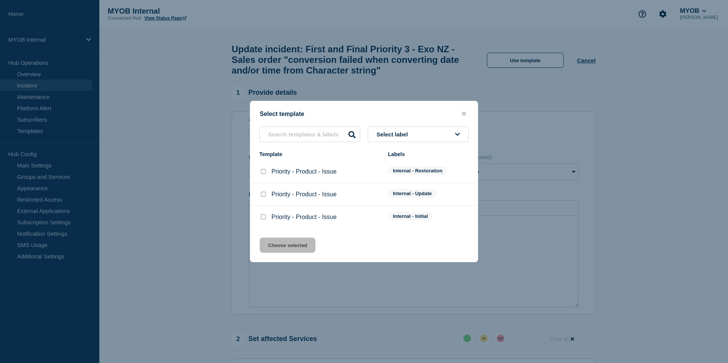
click at [262, 171] on input "Priority - Product - Issue checkbox" at bounding box center [263, 171] width 5 height 5
checkbox input "true"
click at [294, 248] on button "Choose selected" at bounding box center [288, 245] width 56 height 15
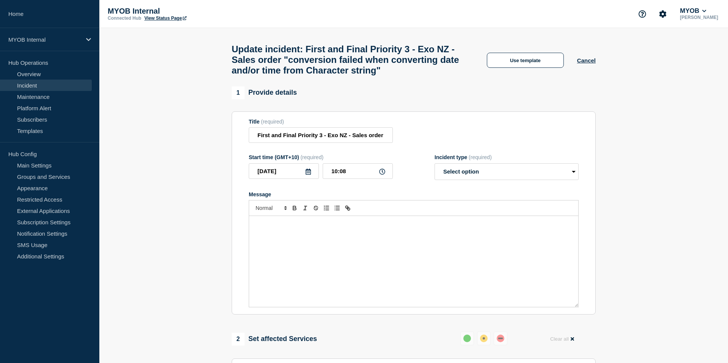
select select "resolved"
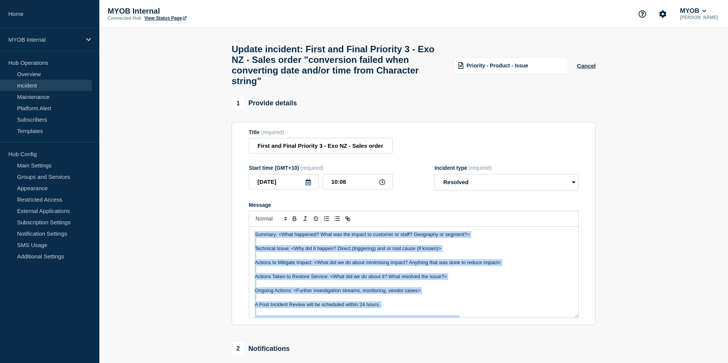
drag, startPoint x: 469, startPoint y: 325, endPoint x: 240, endPoint y: 201, distance: 260.3
click at [240, 201] on section "Title (required) First and Final Priority 3 - Exo NZ - Sales order "conversion …" at bounding box center [414, 224] width 364 height 204
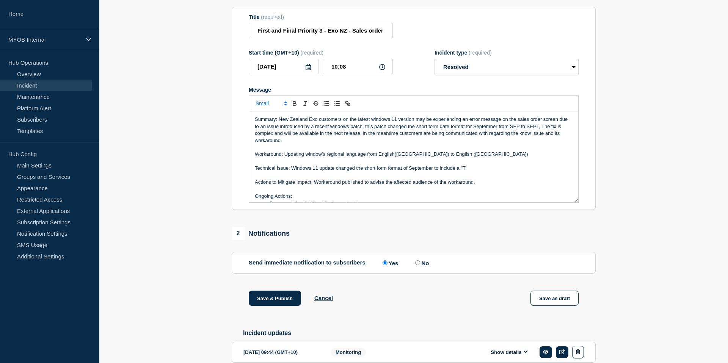
scroll to position [166, 0]
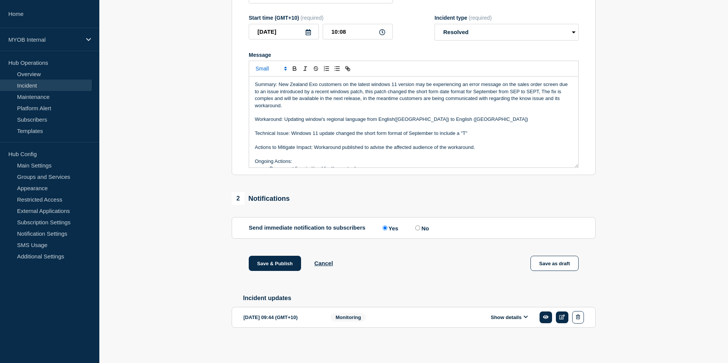
click at [417, 226] on input "No" at bounding box center [417, 228] width 5 height 5
radio input "true"
radio input "false"
click at [681, 200] on section "1 Provide details Title (required) First and Final Priority 3 - Exo NZ - Sales …" at bounding box center [413, 149] width 629 height 405
click at [265, 263] on button "Save & Publish" at bounding box center [275, 263] width 52 height 15
